Goal: Book appointment/travel/reservation

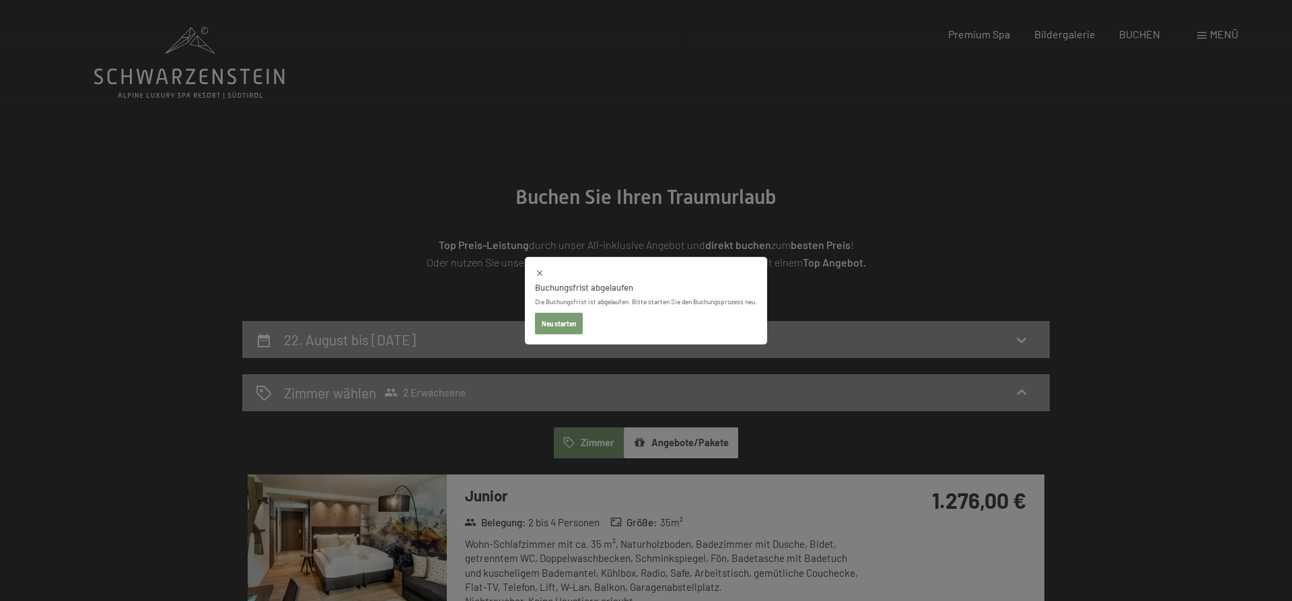
click at [566, 323] on button "Neu starten" at bounding box center [559, 324] width 48 height 22
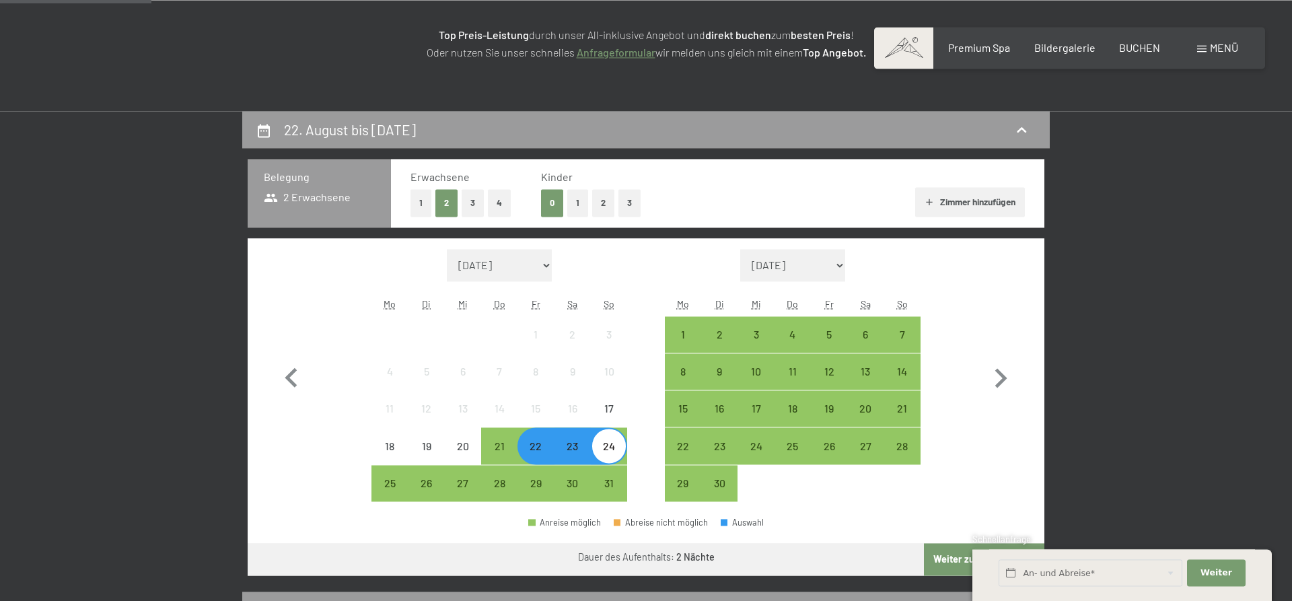
scroll to position [343, 0]
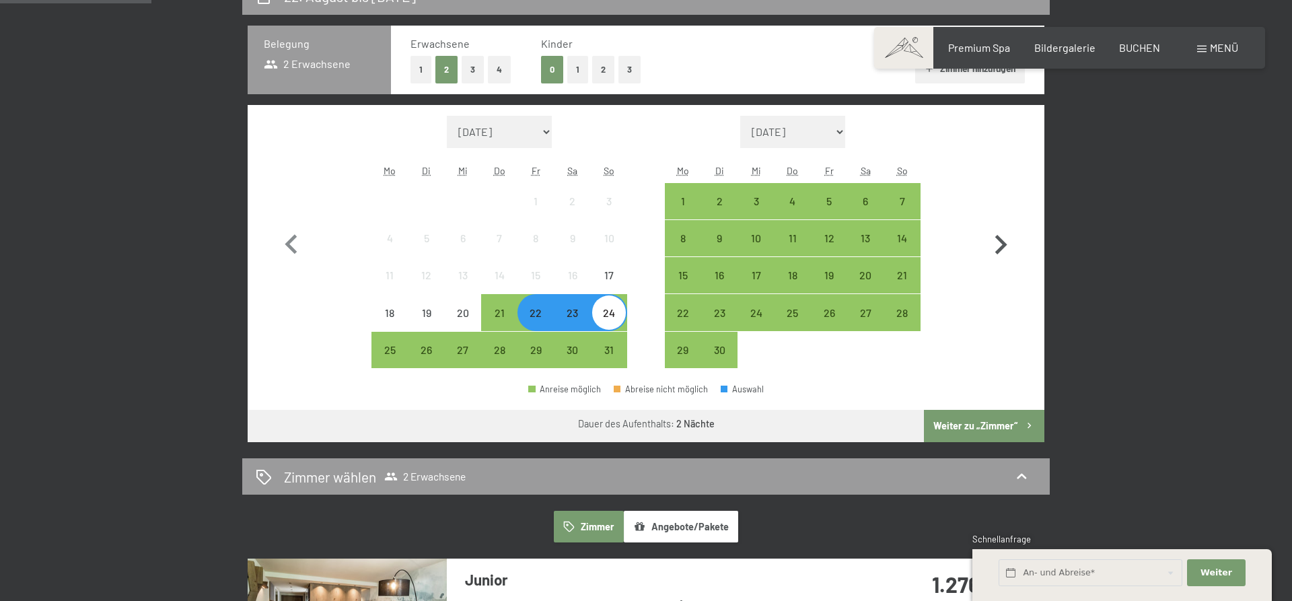
click at [1000, 245] on icon "button" at bounding box center [1000, 244] width 39 height 39
select select "[DATE]"
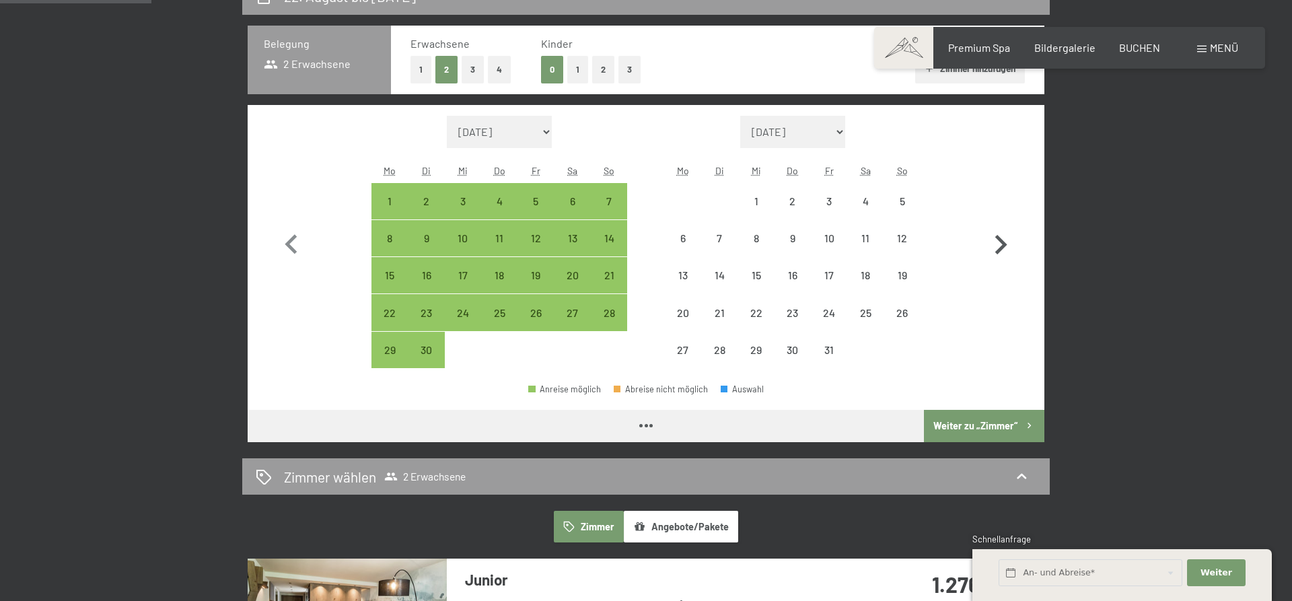
click at [1000, 245] on icon "button" at bounding box center [1000, 244] width 39 height 39
select select "[DATE]"
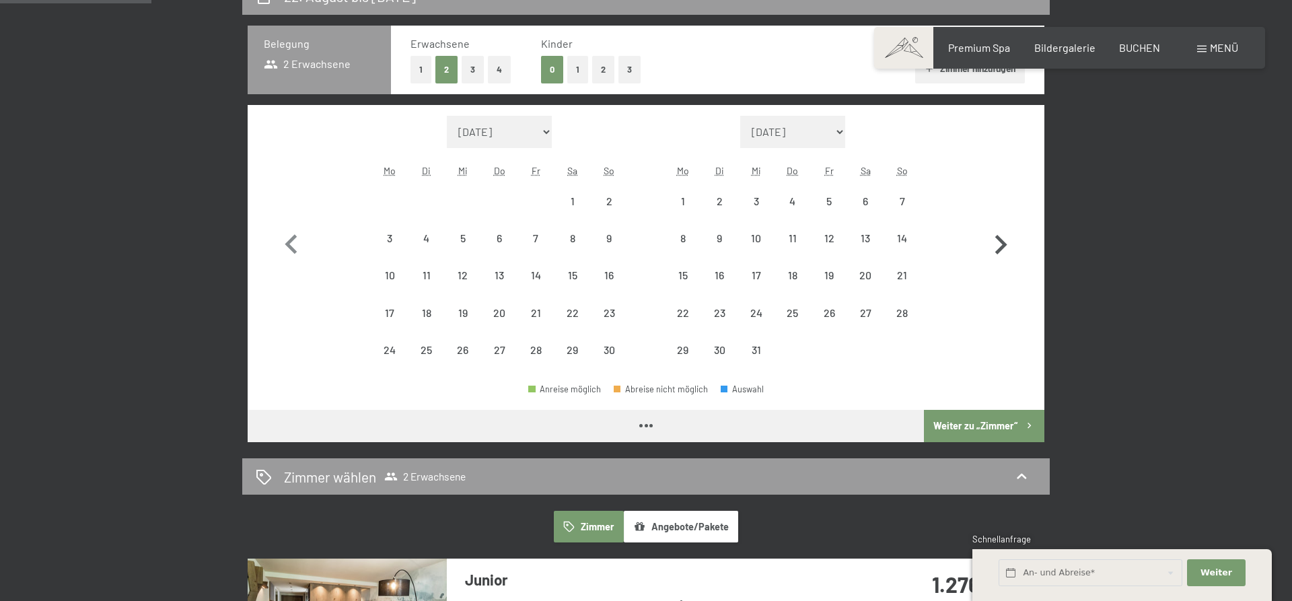
click at [1000, 245] on icon "button" at bounding box center [1000, 244] width 39 height 39
select select "[DATE]"
click at [1000, 245] on icon "button" at bounding box center [1000, 244] width 39 height 39
select select "[DATE]"
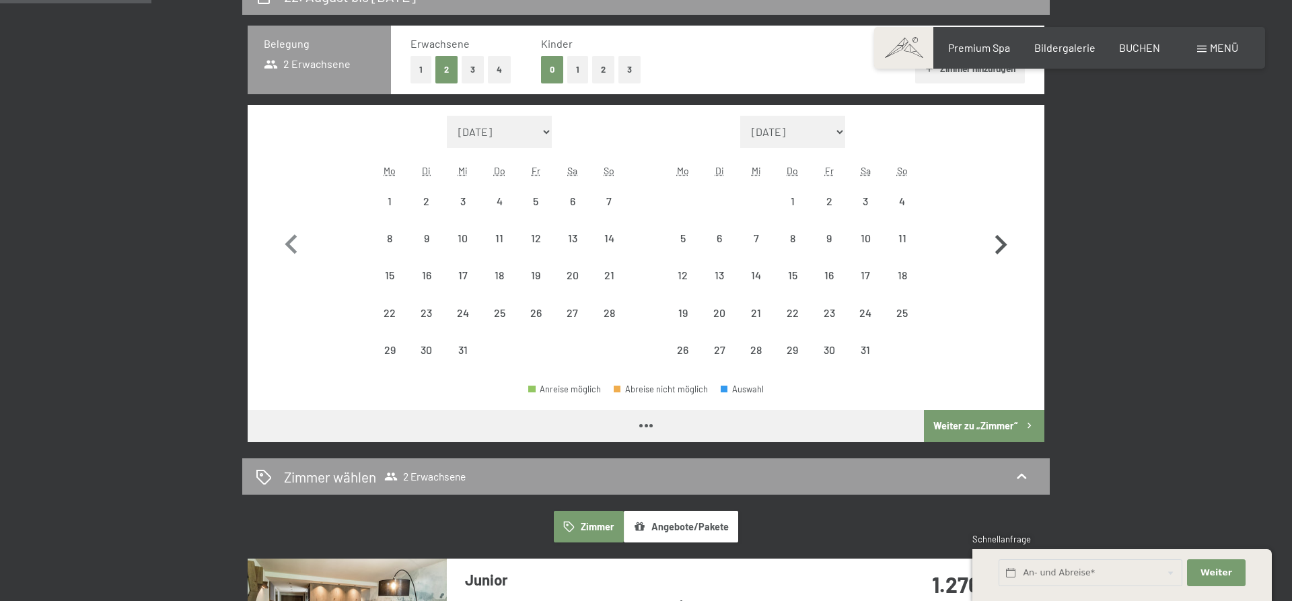
select select "[DATE]"
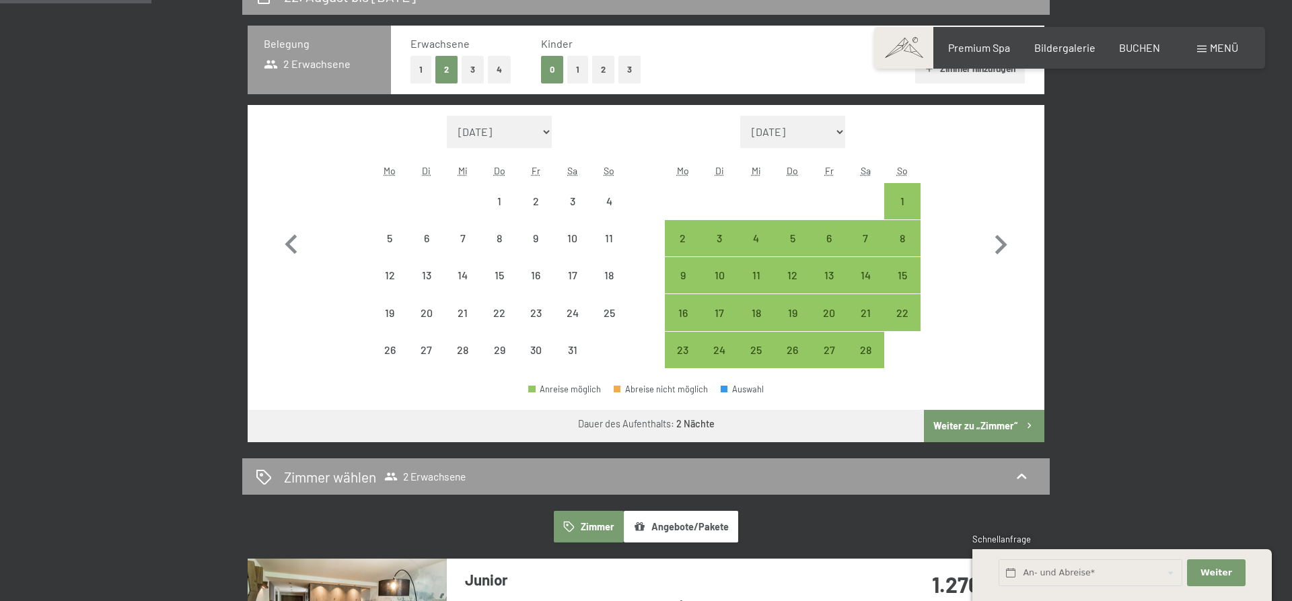
select select "[DATE]"
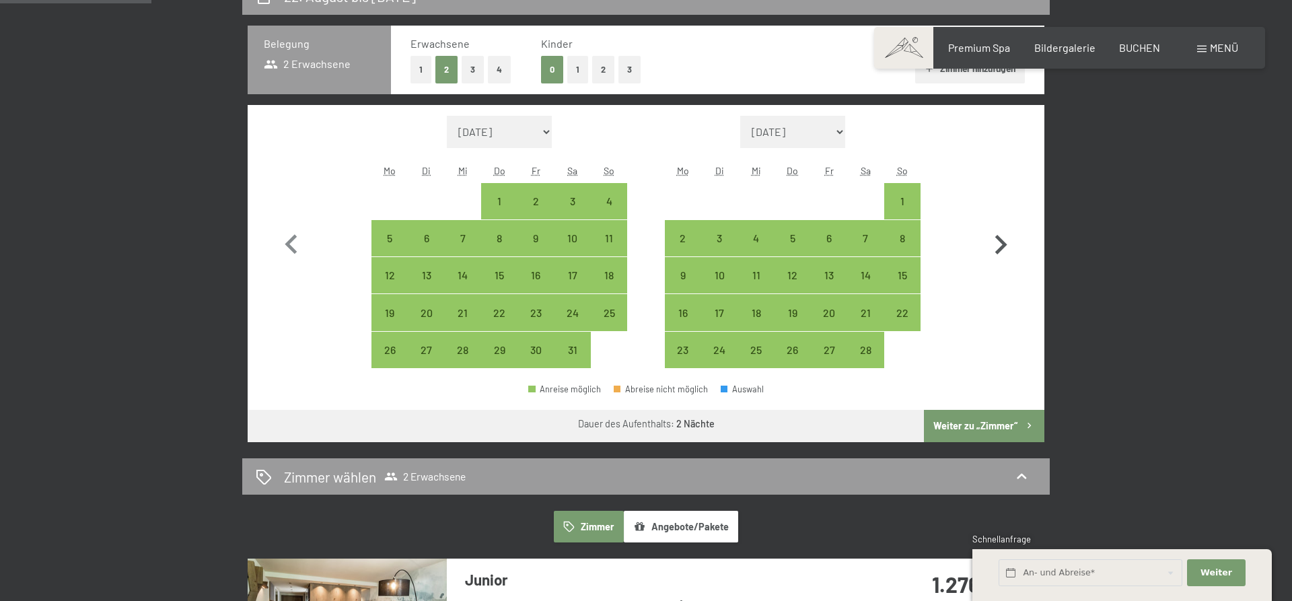
click at [1001, 246] on icon "button" at bounding box center [1000, 244] width 39 height 39
select select "[DATE]"
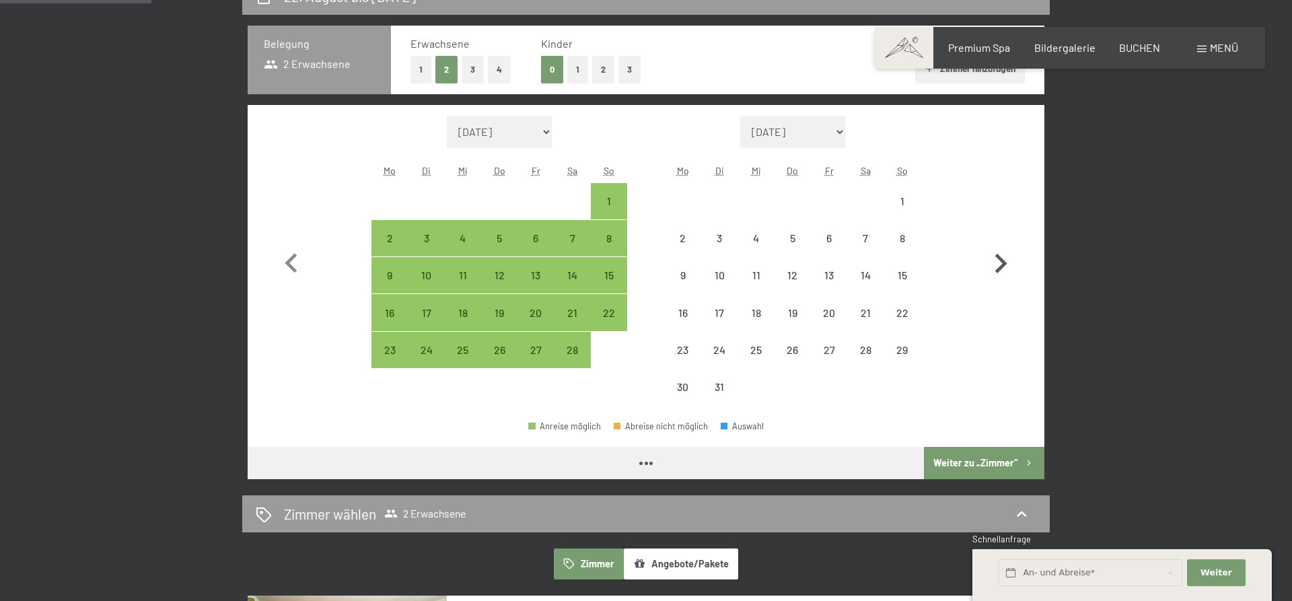
select select "[DATE]"
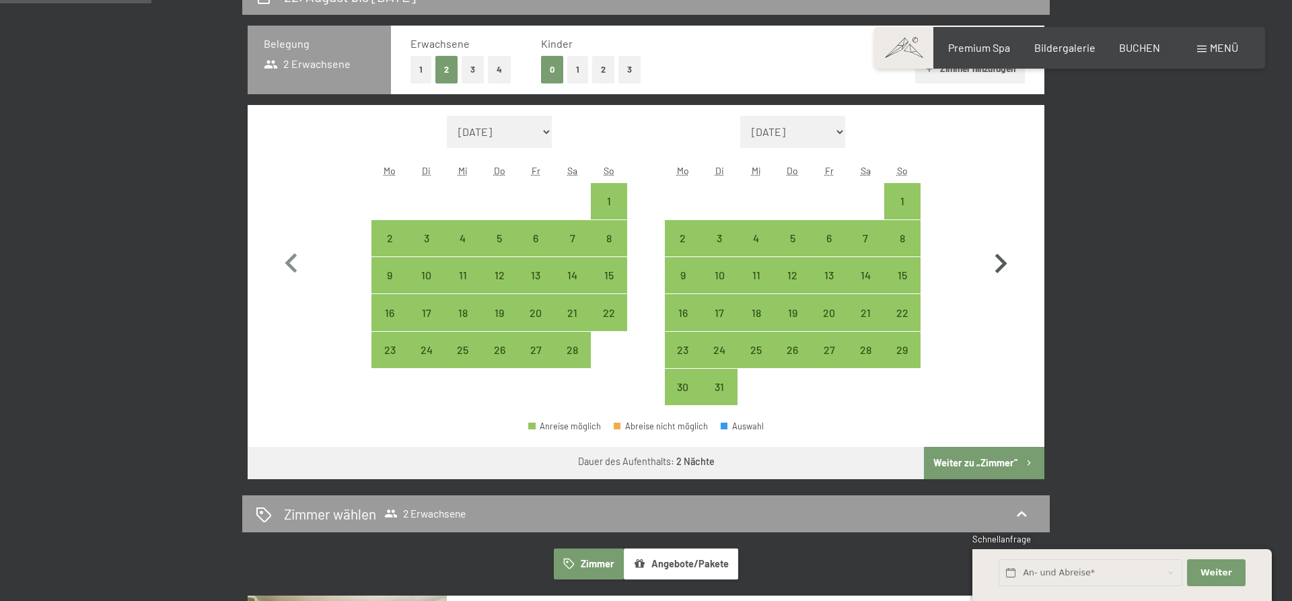
click at [1001, 246] on icon "button" at bounding box center [1000, 263] width 39 height 39
select select "[DATE]"
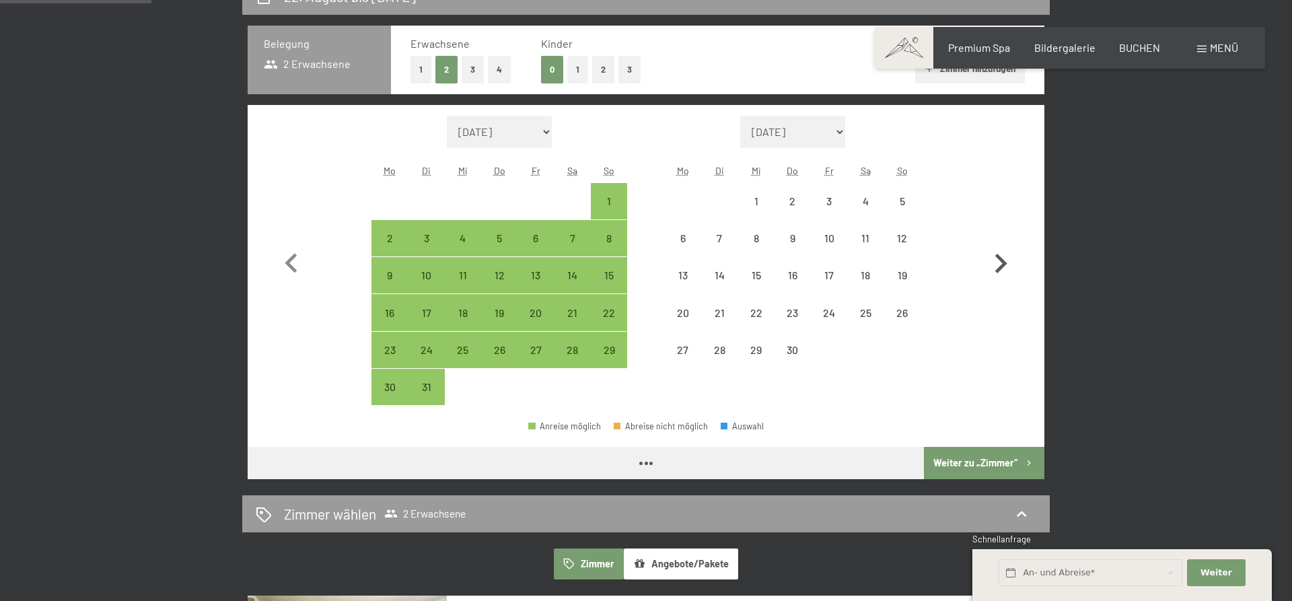
select select "[DATE]"
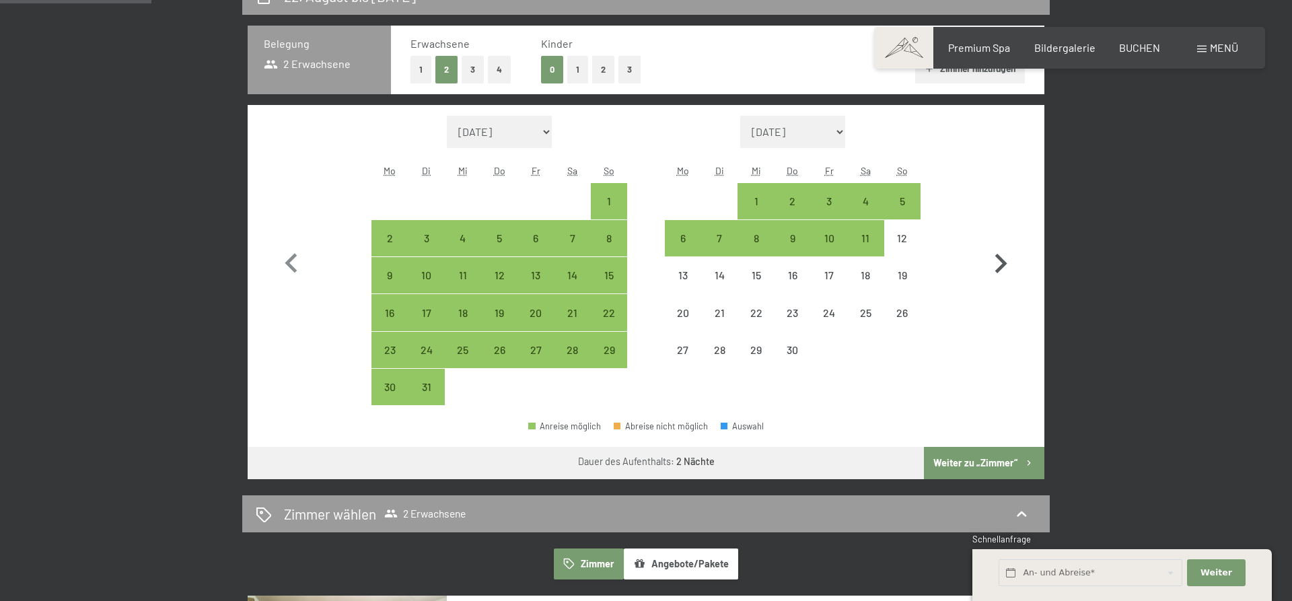
click at [1001, 246] on icon "button" at bounding box center [1000, 263] width 39 height 39
select select "[DATE]"
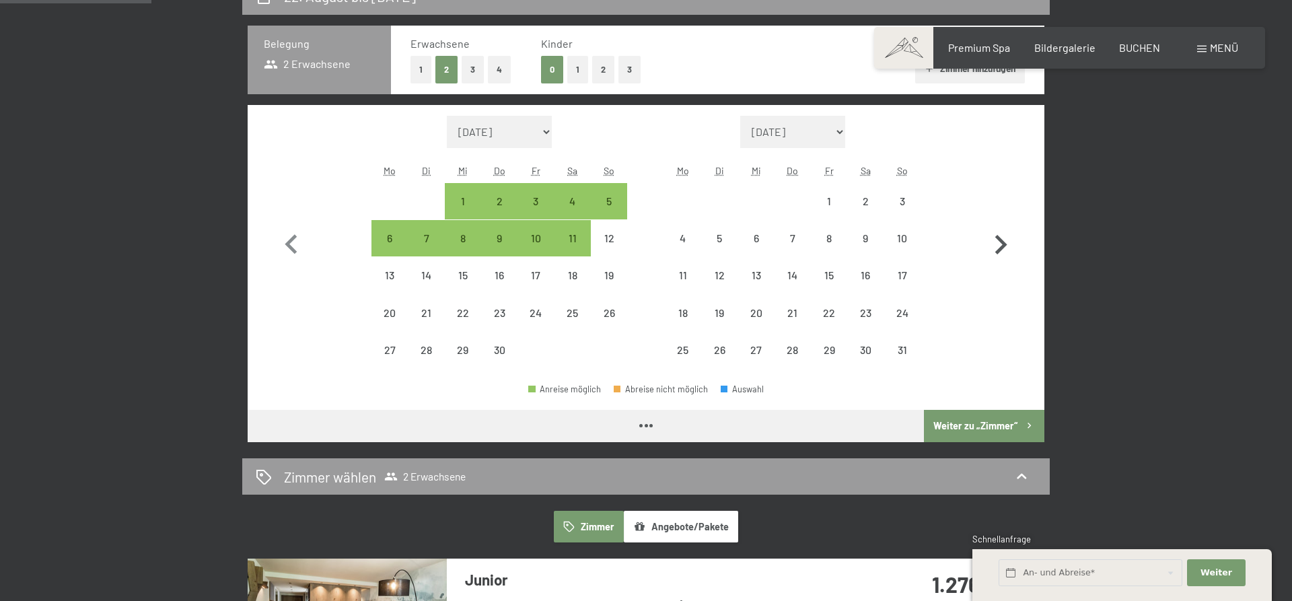
select select "[DATE]"
click at [1001, 246] on icon "button" at bounding box center [1000, 244] width 39 height 39
select select "[DATE]"
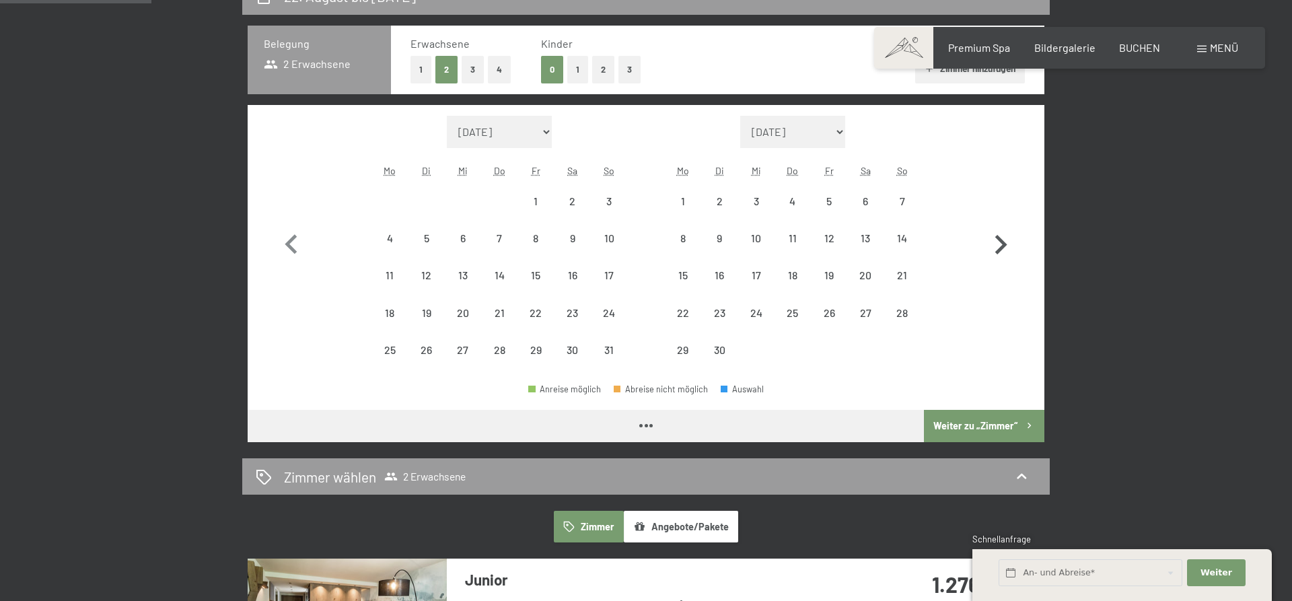
select select "[DATE]"
